Goal: Find specific page/section: Find specific page/section

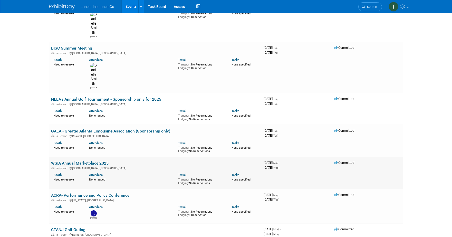
scroll to position [168, 0]
click at [101, 129] on link "GALA - Greater Atlanta Limousine Association (Sponsorship only)" at bounding box center [110, 131] width 119 height 5
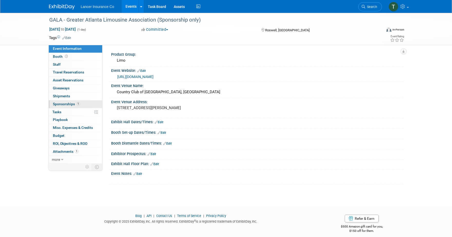
click at [70, 104] on span "Sponsorships 1" at bounding box center [66, 104] width 27 height 4
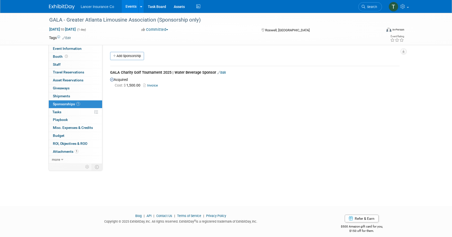
click at [153, 86] on link "Invoice" at bounding box center [151, 85] width 17 height 4
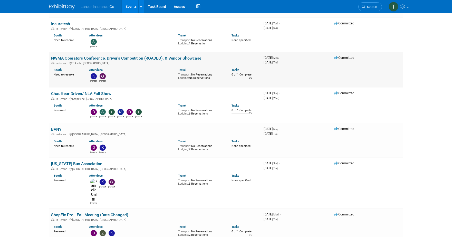
scroll to position [681, 0]
